Goal: Task Accomplishment & Management: Use online tool/utility

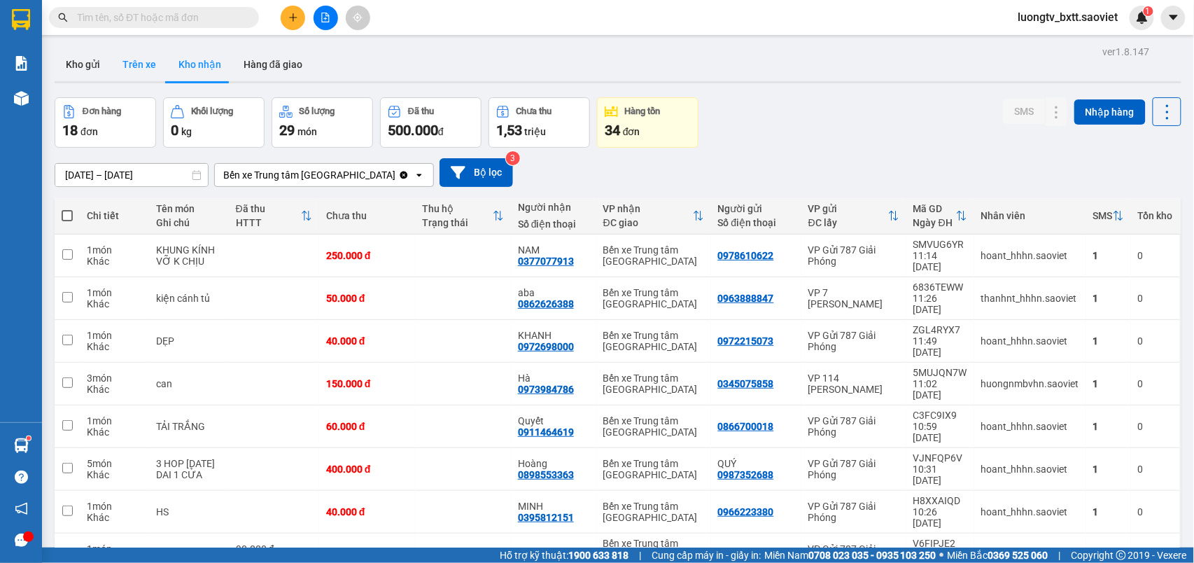
click at [129, 62] on button "Trên xe" at bounding box center [139, 65] width 56 height 34
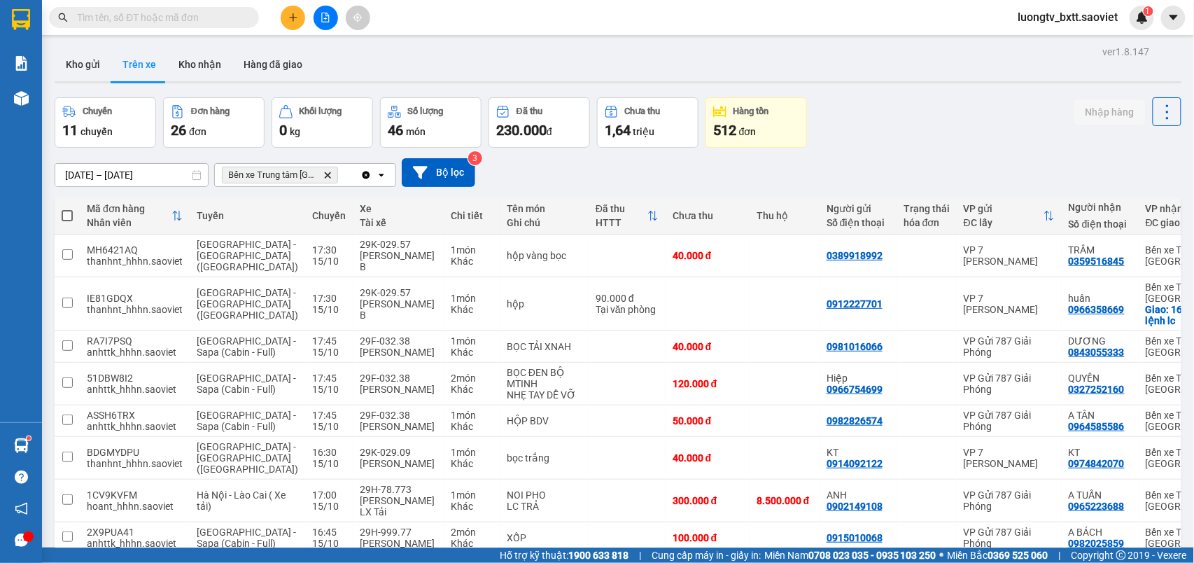
drag, startPoint x: 930, startPoint y: 67, endPoint x: 841, endPoint y: 95, distance: 93.2
click at [929, 65] on div "Kho gửi Trên xe Kho nhận Hàng đã giao" at bounding box center [618, 66] width 1126 height 37
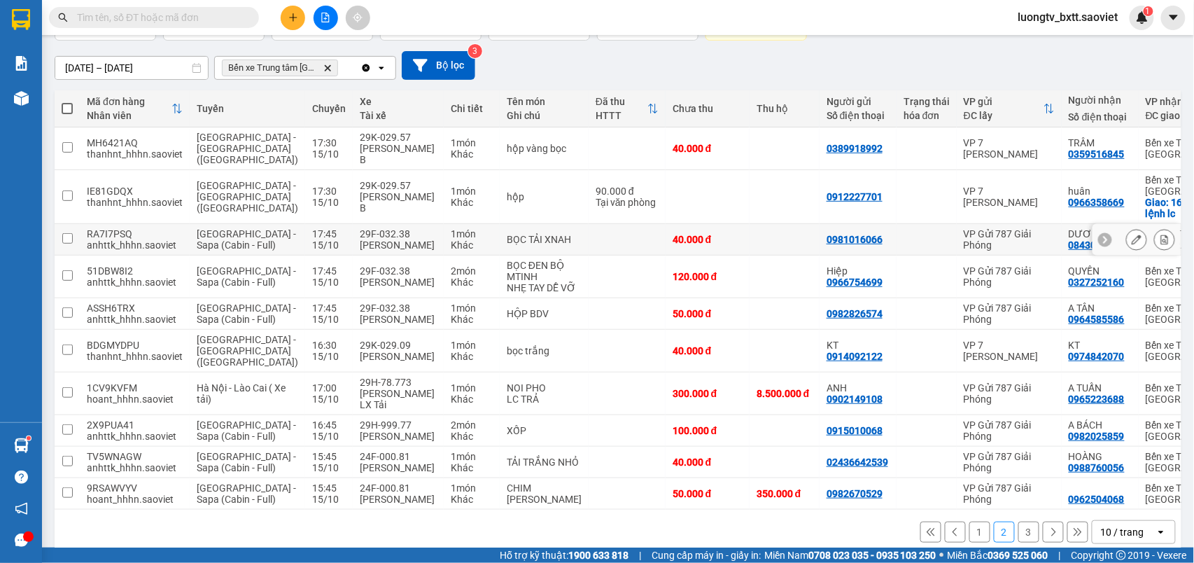
scroll to position [192, 0]
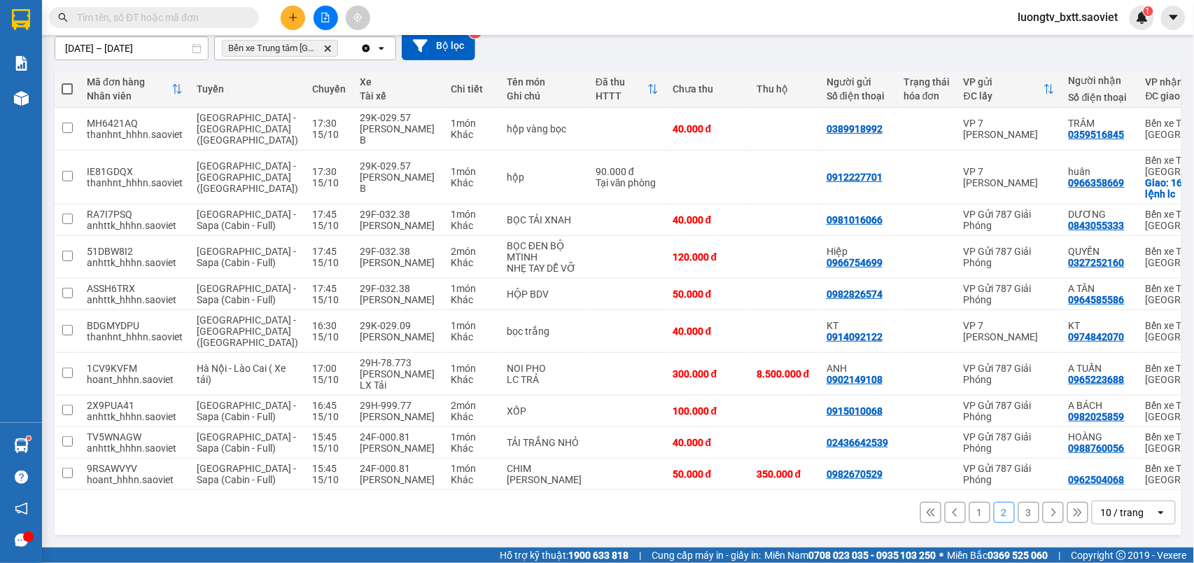
click at [1019, 512] on button "3" at bounding box center [1028, 512] width 21 height 21
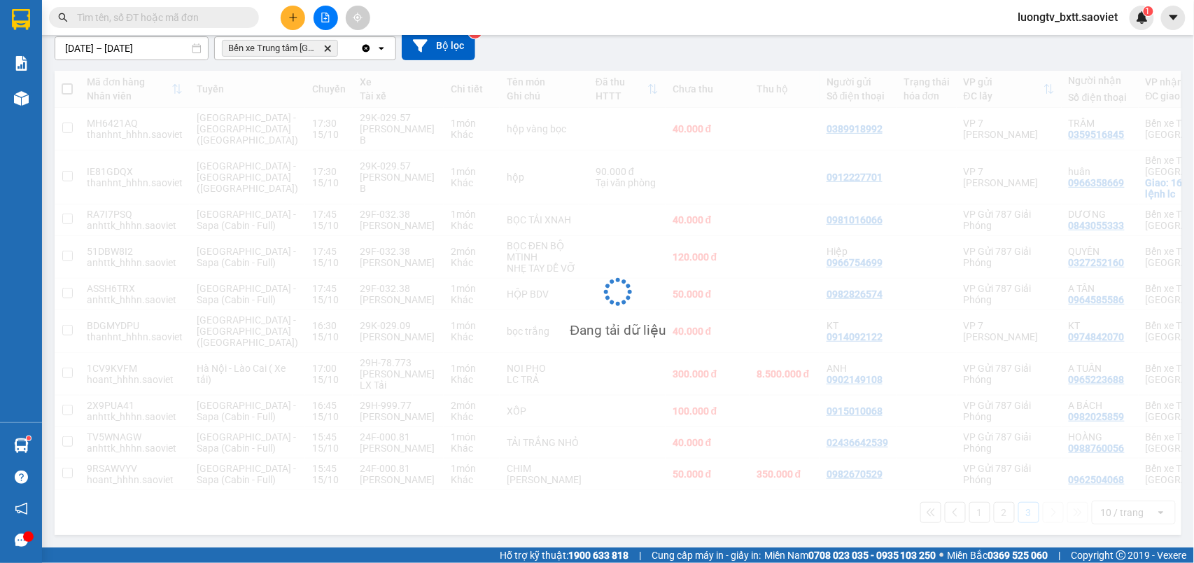
scroll to position [64, 0]
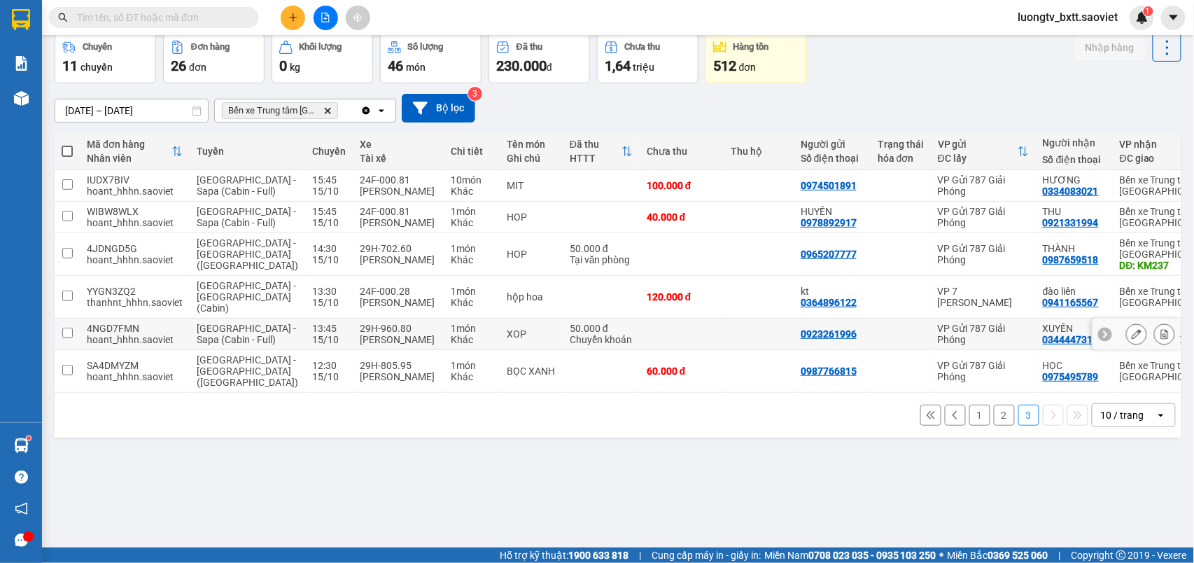
click at [723, 346] on td at bounding box center [758, 333] width 70 height 31
checkbox input "true"
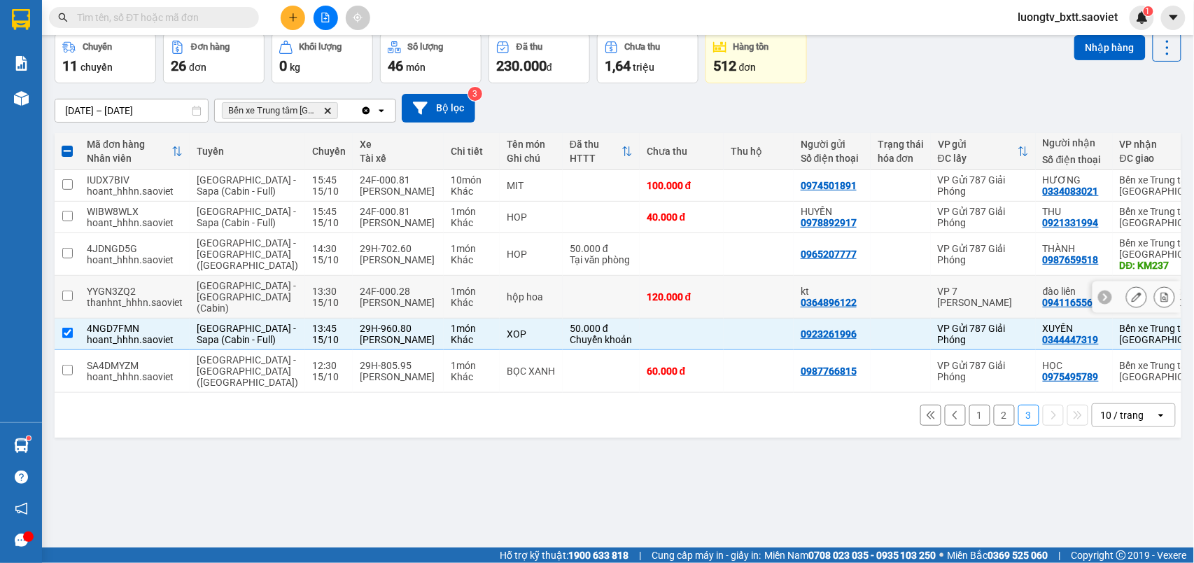
click at [669, 318] on td "120.000 đ" at bounding box center [681, 297] width 84 height 43
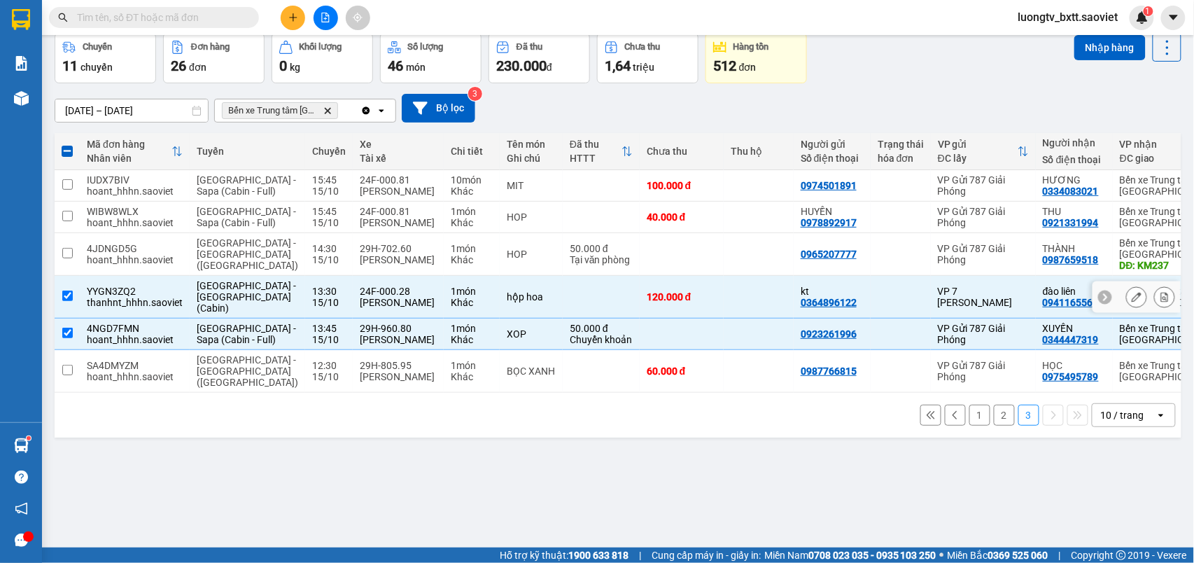
click at [669, 318] on td "120.000 đ" at bounding box center [681, 297] width 84 height 43
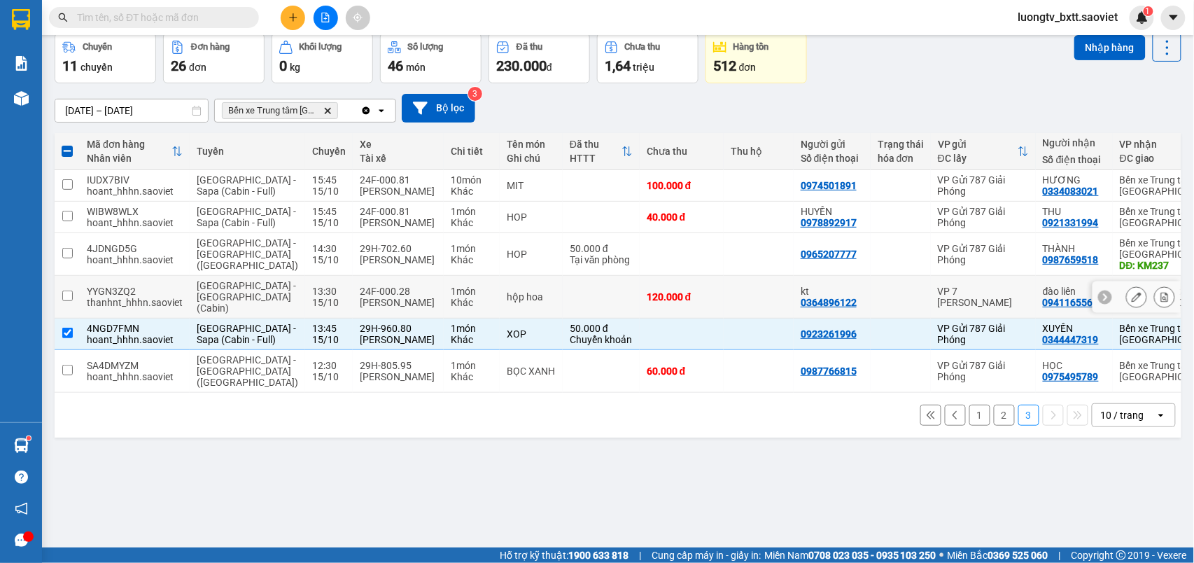
click at [672, 317] on td "120.000 đ" at bounding box center [681, 297] width 84 height 43
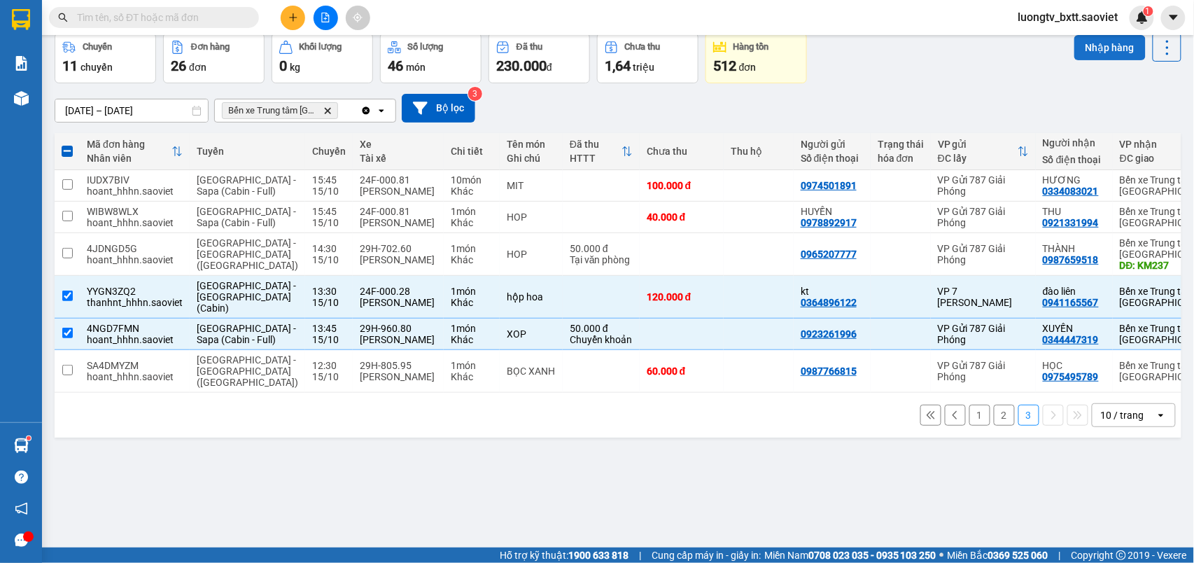
click at [1082, 49] on button "Nhập hàng" at bounding box center [1109, 47] width 71 height 25
checkbox input "false"
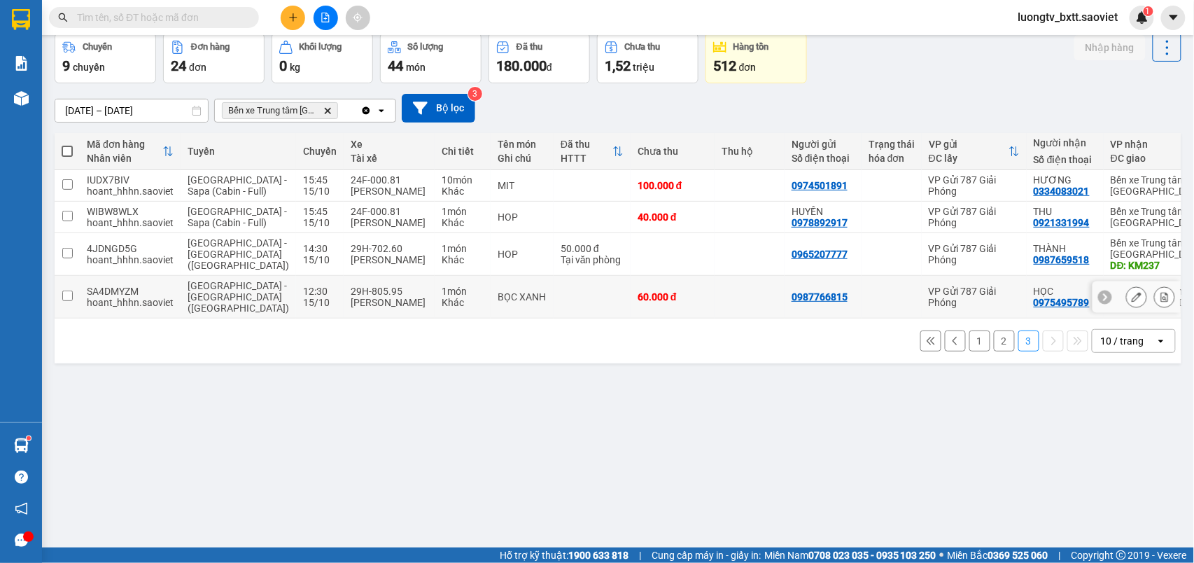
click at [868, 302] on div at bounding box center [891, 296] width 46 height 11
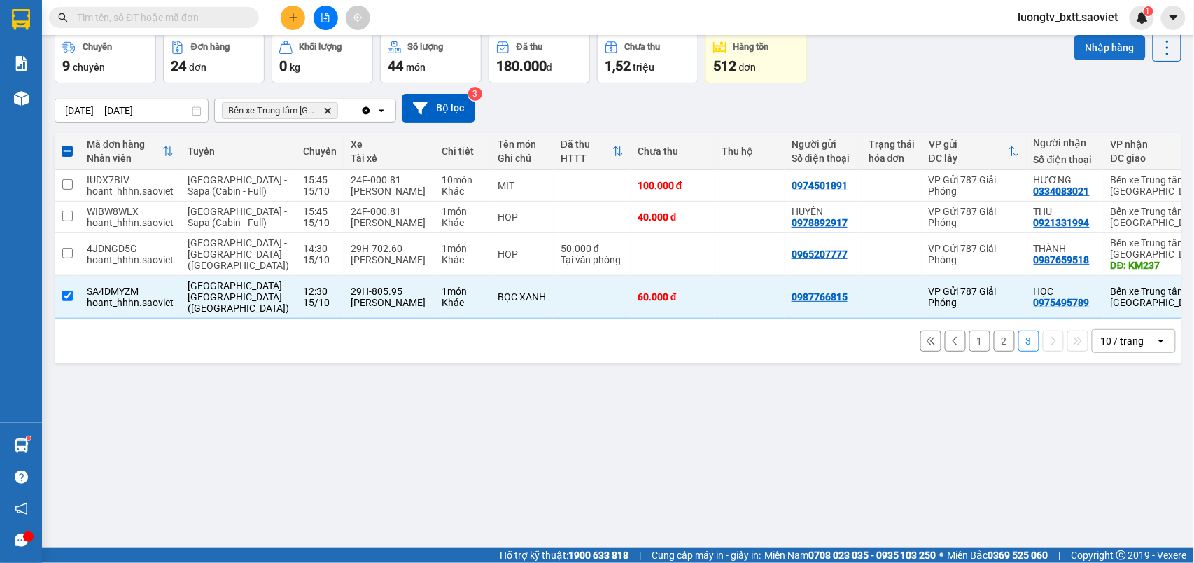
click at [1086, 45] on button "Nhập hàng" at bounding box center [1109, 47] width 71 height 25
checkbox input "false"
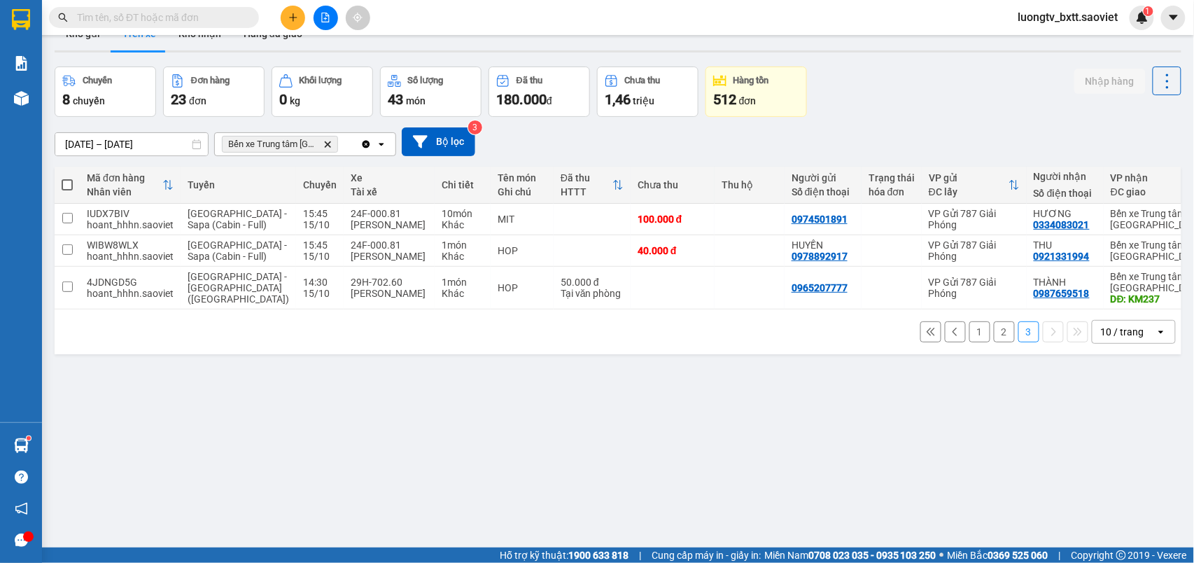
scroll to position [0, 0]
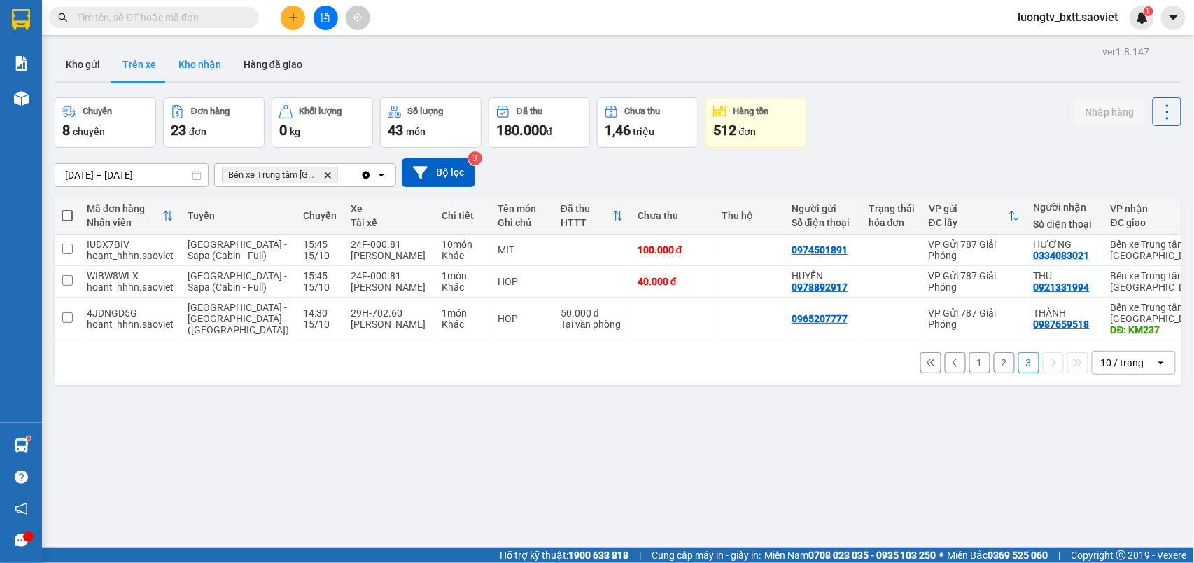
click at [192, 60] on button "Kho nhận" at bounding box center [199, 65] width 65 height 34
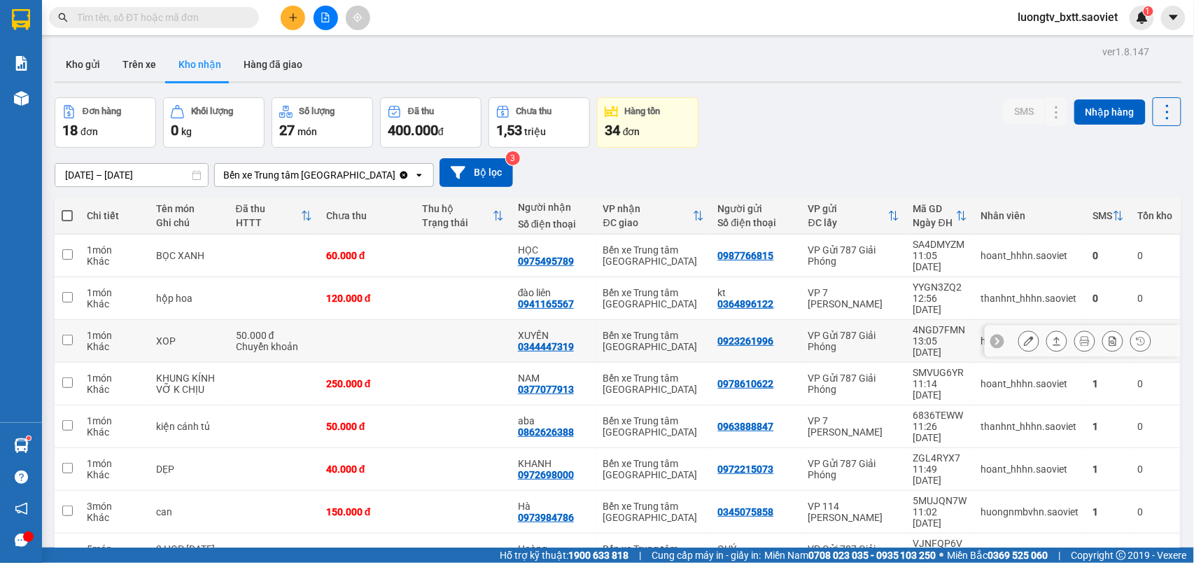
click at [801, 320] on td "VP Gửi 787 Giải Phóng" at bounding box center [853, 341] width 105 height 43
checkbox input "true"
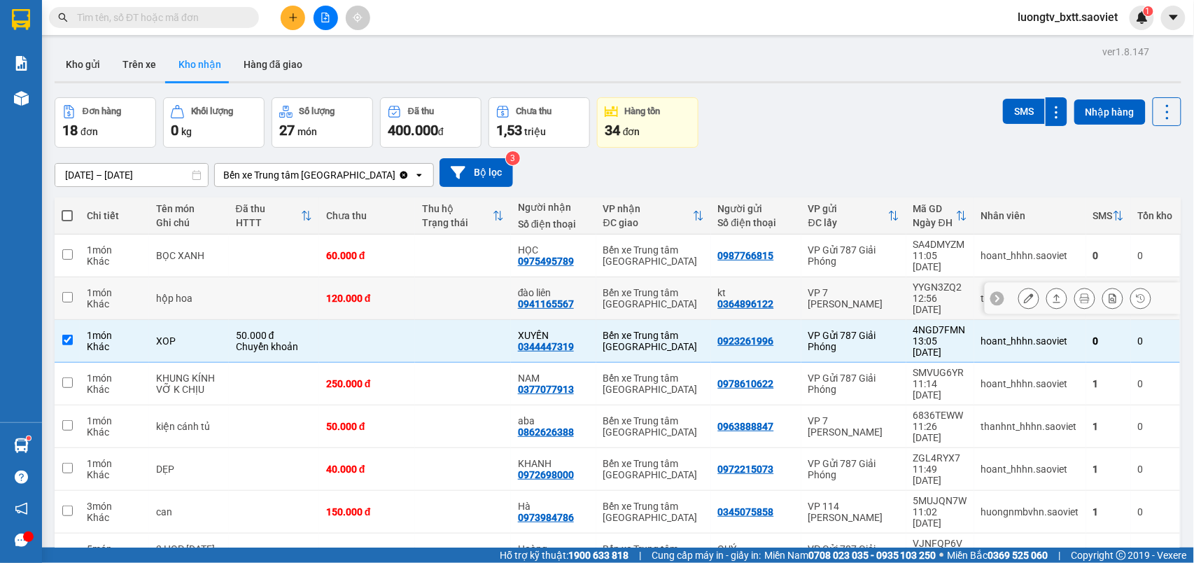
click at [777, 287] on div "kt" at bounding box center [756, 292] width 76 height 11
checkbox input "true"
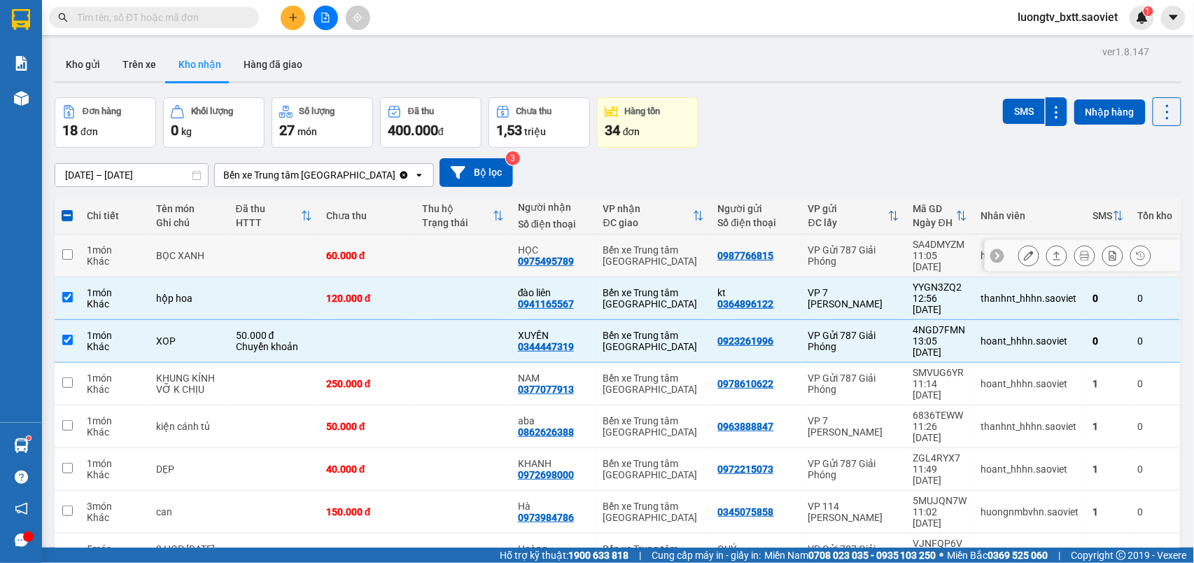
click at [774, 250] on div "0987766815" at bounding box center [756, 255] width 76 height 11
checkbox input "true"
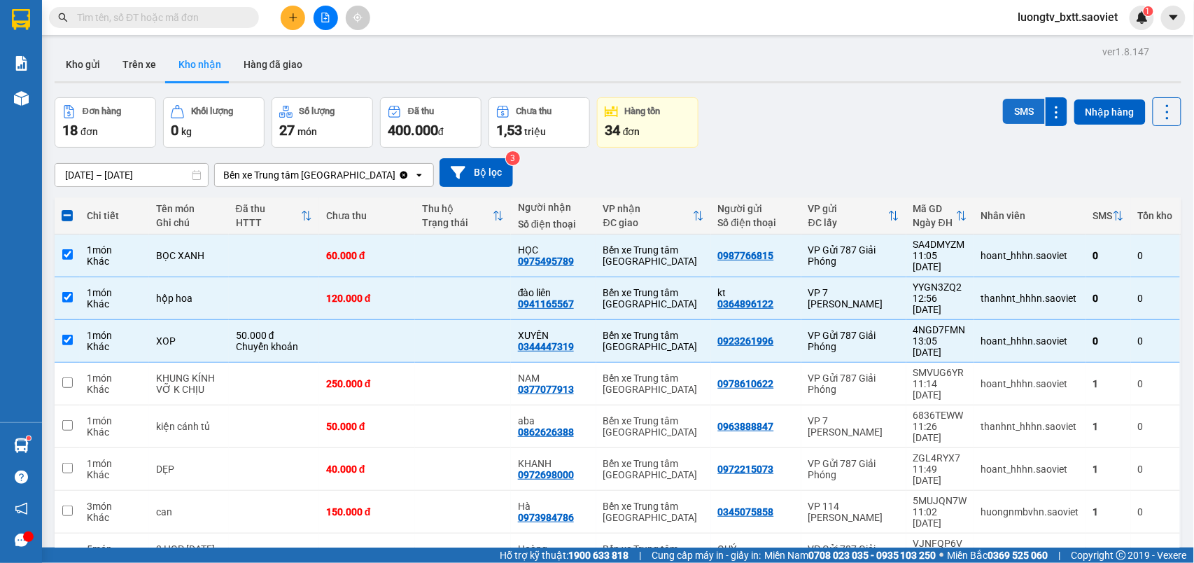
click at [1003, 116] on button "SMS" at bounding box center [1024, 111] width 42 height 25
